Goal: Navigation & Orientation: Find specific page/section

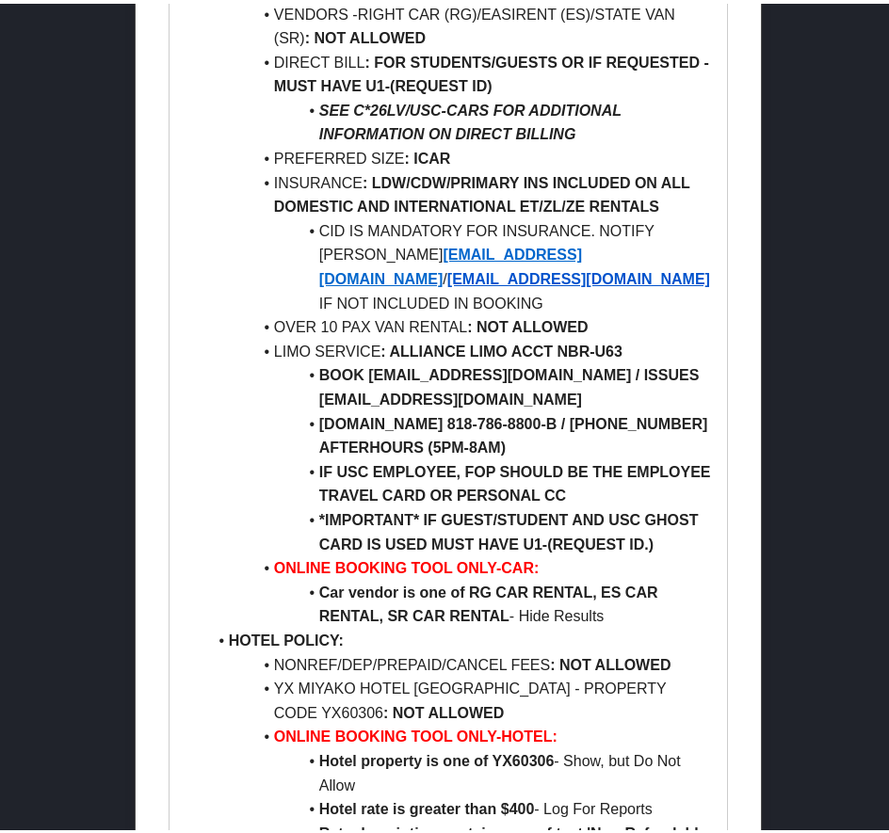
scroll to position [3012, 0]
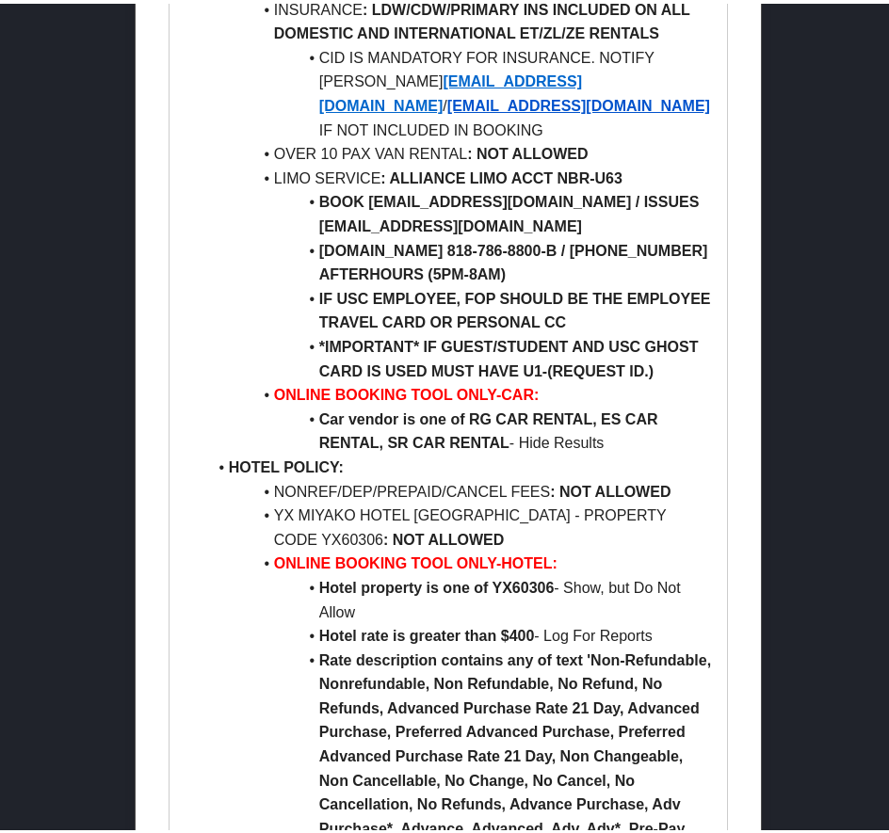
click at [702, 283] on li "IF USC EMPLOYEE, FOP SHOULD BE THE EMPLOYEE TRAVEL CARD OR PERSONAL CC" at bounding box center [459, 307] width 506 height 48
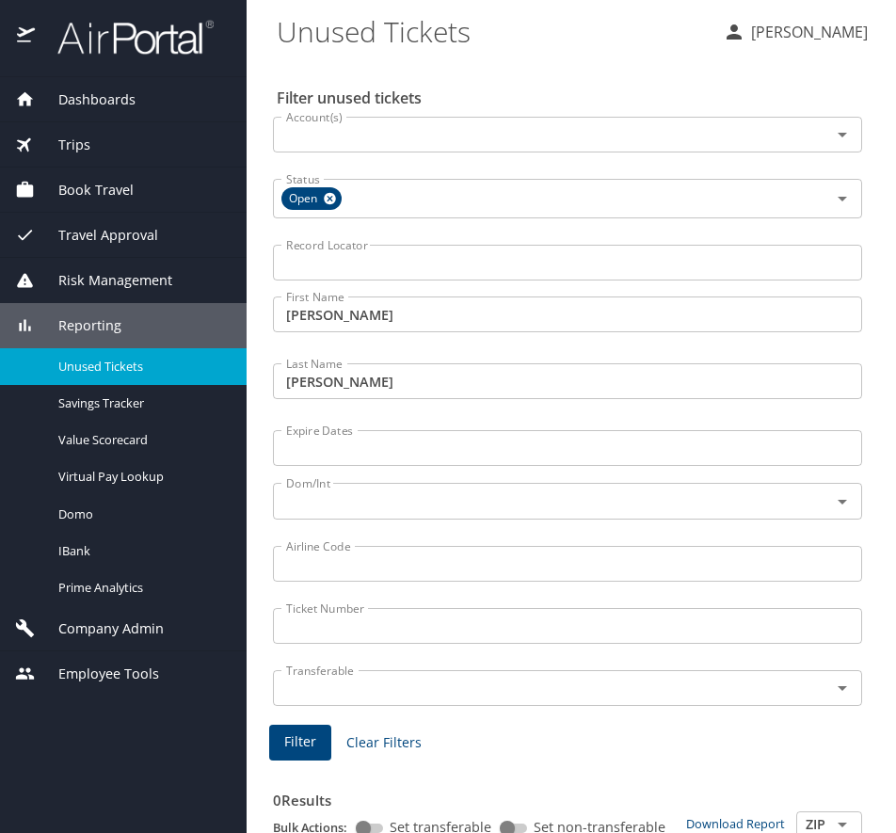
click at [113, 96] on span "Dashboards" at bounding box center [85, 99] width 101 height 21
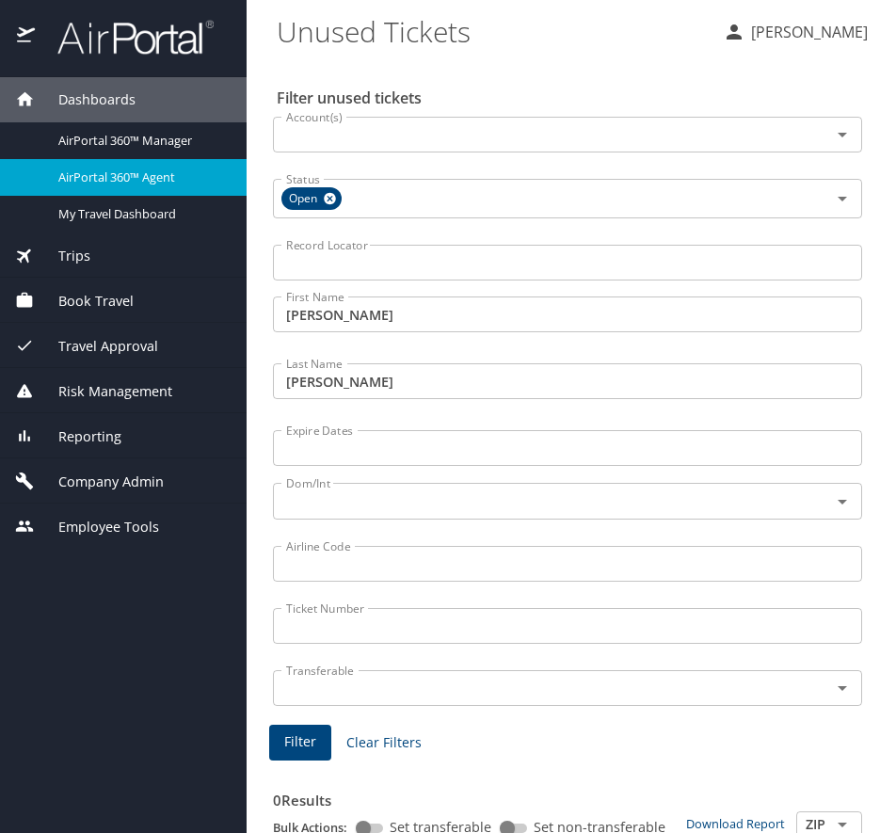
click at [150, 178] on span "AirPortal 360™ Agent" at bounding box center [141, 177] width 166 height 18
